Goal: Task Accomplishment & Management: Manage account settings

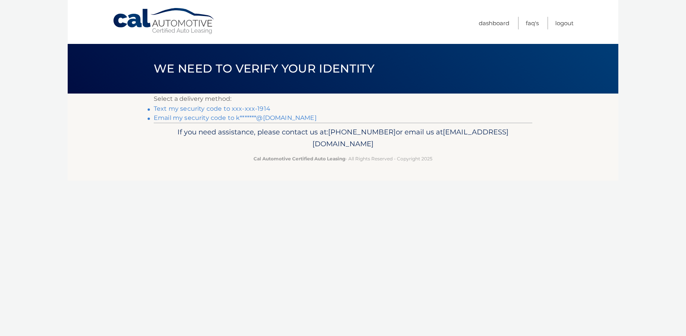
click at [248, 107] on link "Text my security code to xxx-xxx-1914" at bounding box center [212, 108] width 117 height 7
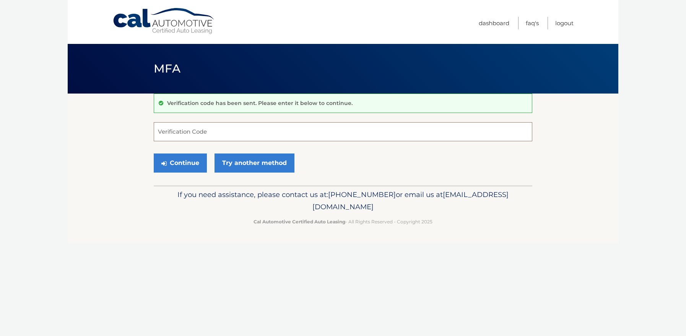
click at [194, 136] on input "Verification Code" at bounding box center [343, 131] width 378 height 19
type input "951520"
click at [195, 167] on button "Continue" at bounding box center [180, 163] width 53 height 19
